Goal: Find specific page/section: Find specific page/section

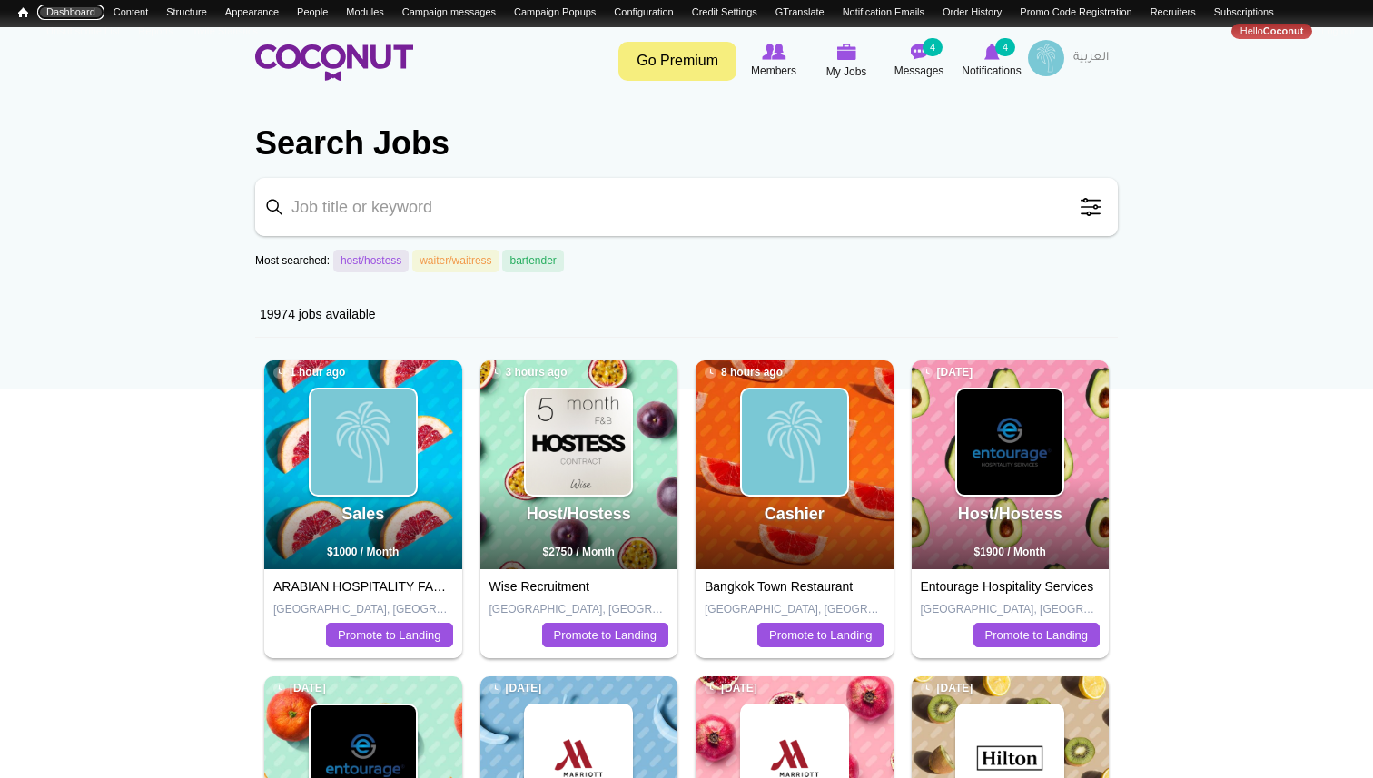
click at [55, 15] on link "Dashboard" at bounding box center [70, 12] width 67 height 15
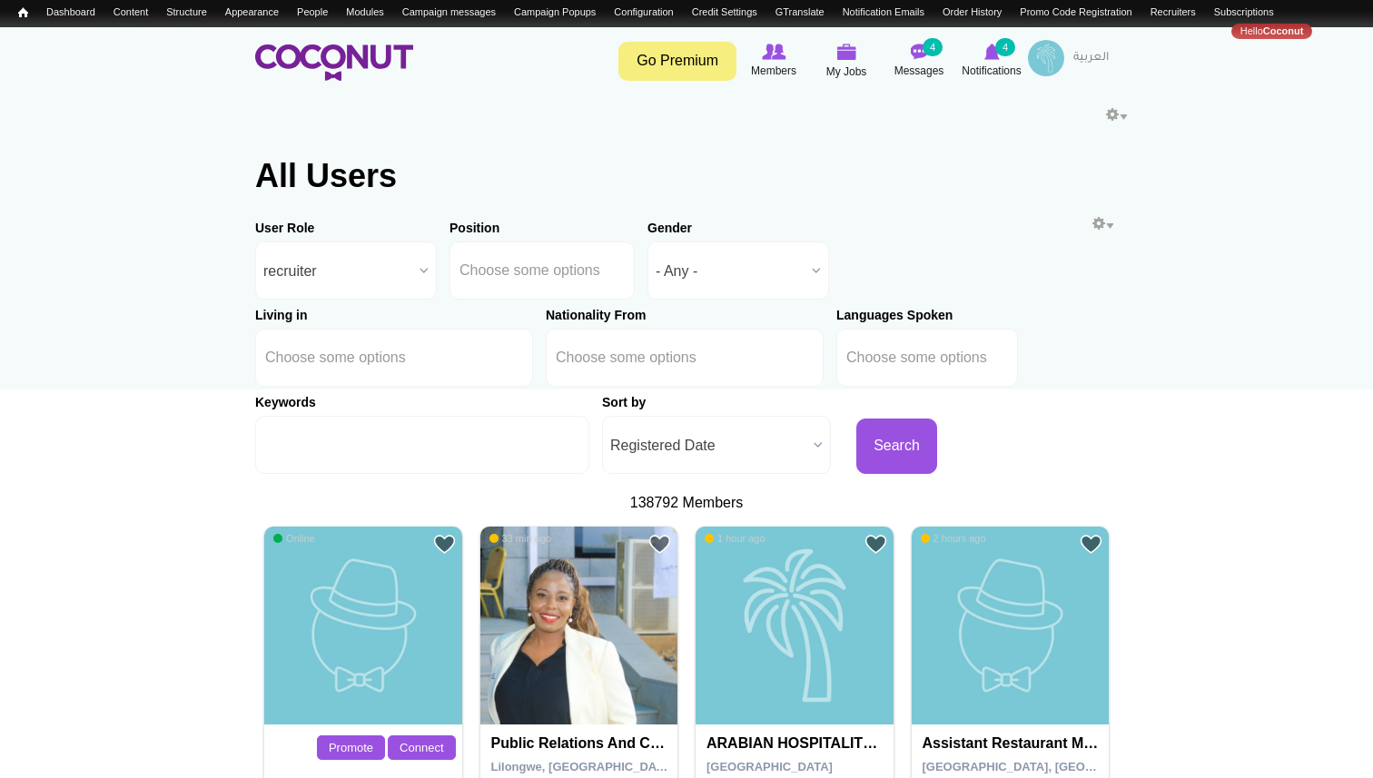
click at [354, 296] on span "recruiter" at bounding box center [337, 271] width 149 height 58
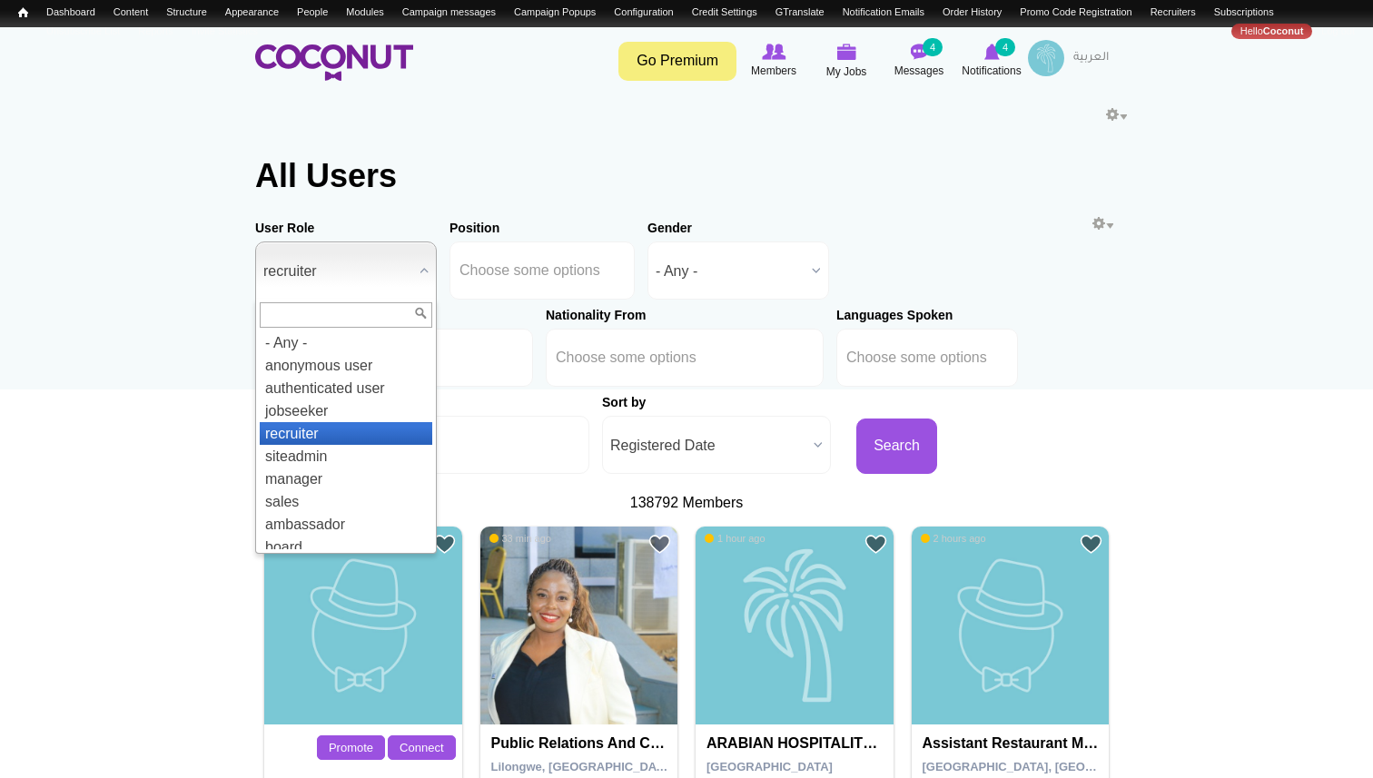
click at [317, 439] on li "recruiter" at bounding box center [346, 433] width 173 height 23
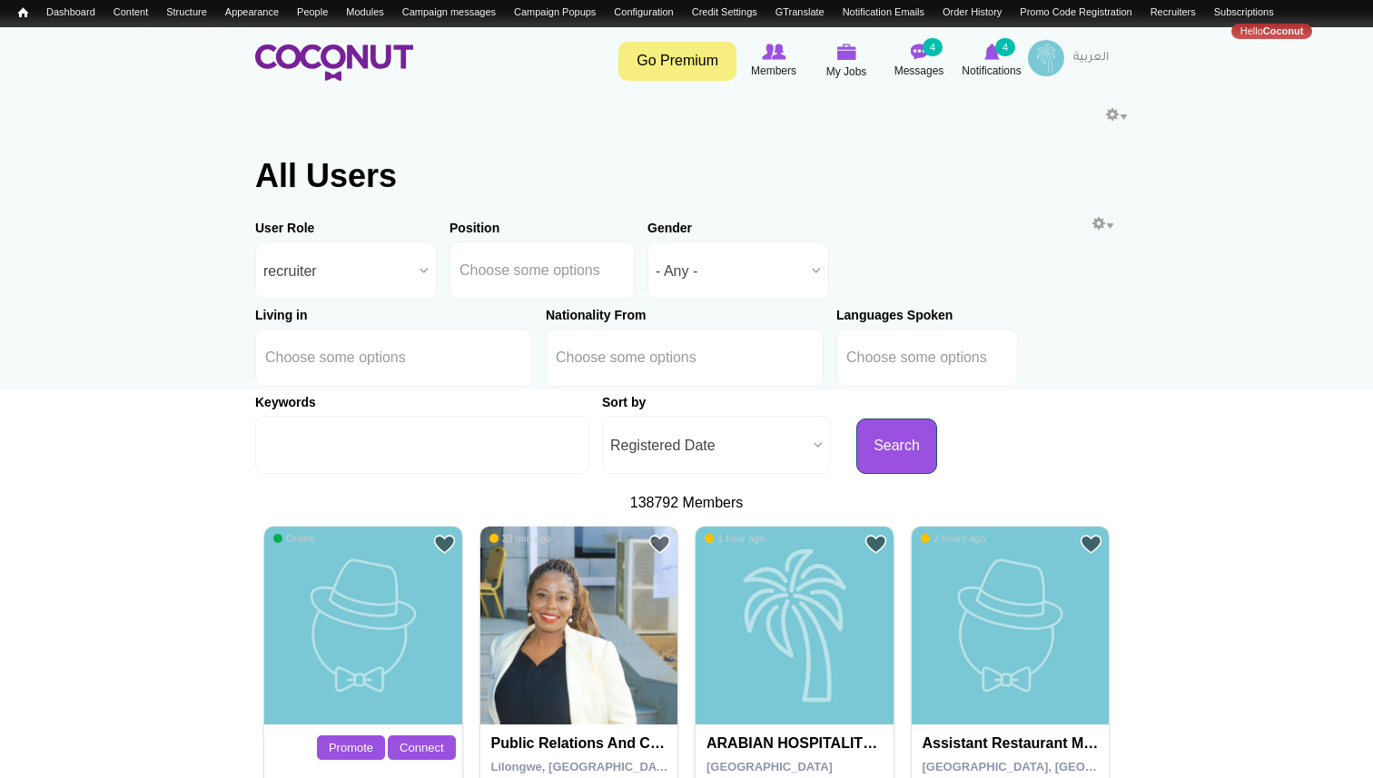
click at [856, 431] on button "Search" at bounding box center [896, 446] width 81 height 55
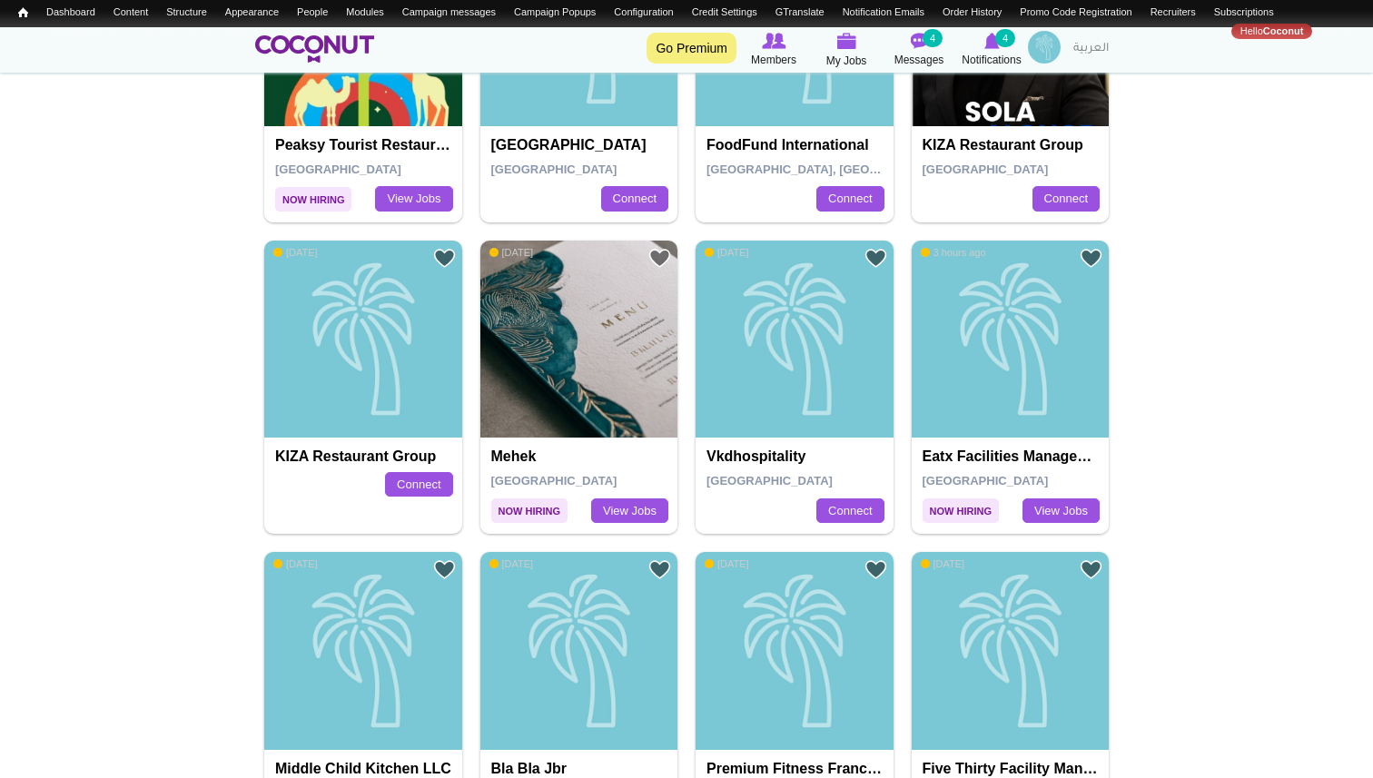
scroll to position [911, 0]
click at [608, 399] on img at bounding box center [579, 339] width 198 height 198
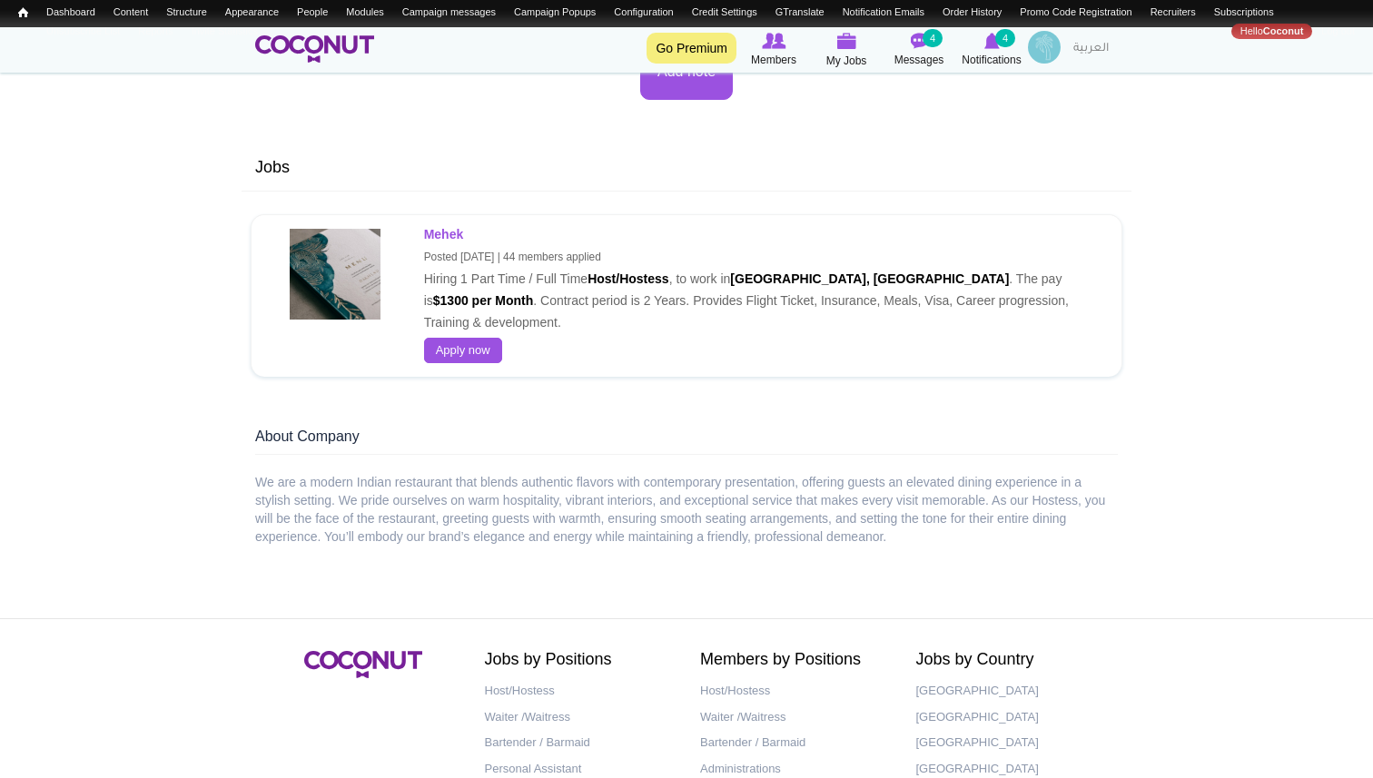
scroll to position [1021, 0]
